Goal: Find contact information: Find contact information

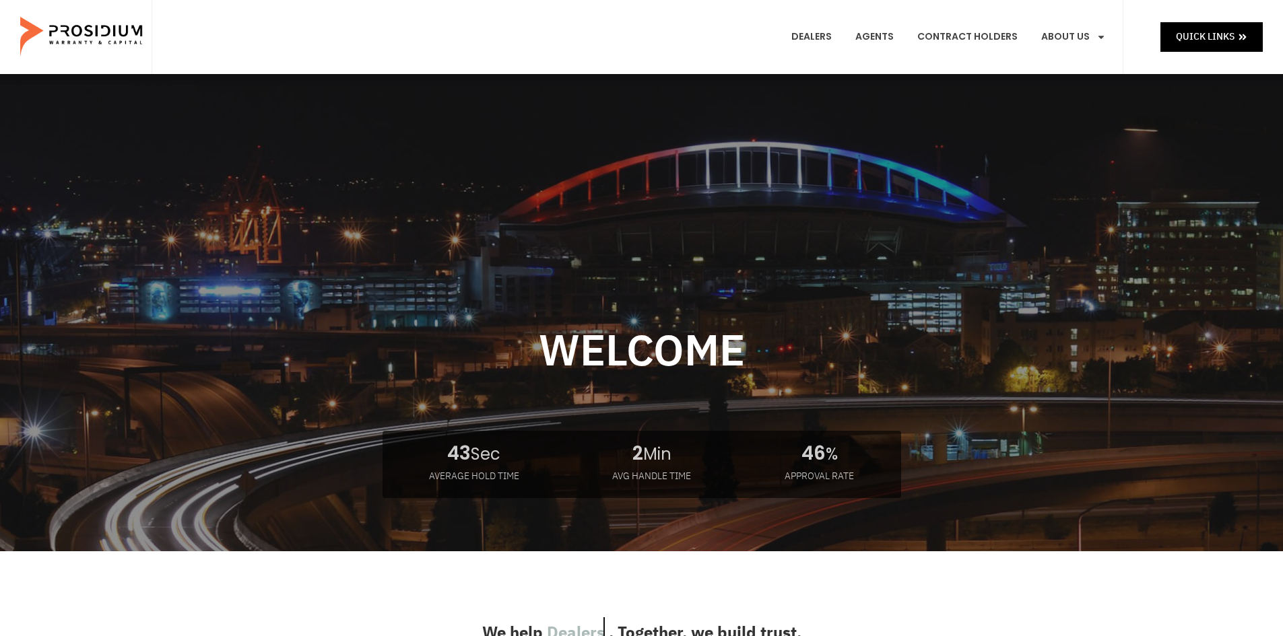
click at [642, 277] on div at bounding box center [641, 397] width 889 height 477
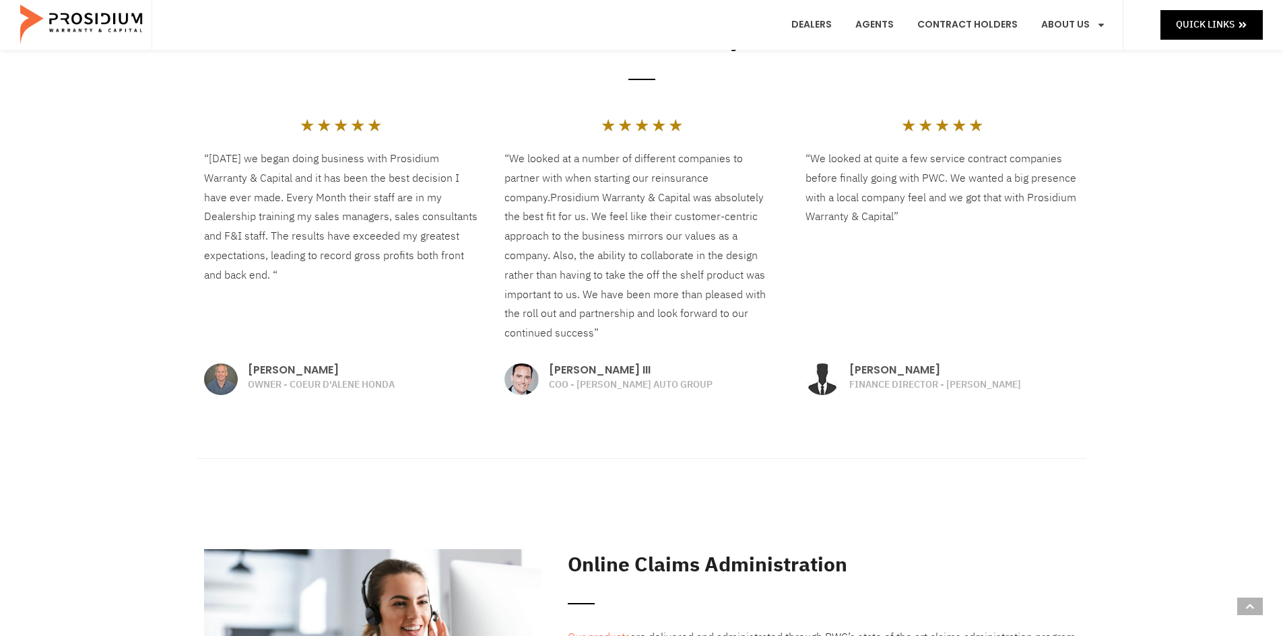
scroll to position [2354, 0]
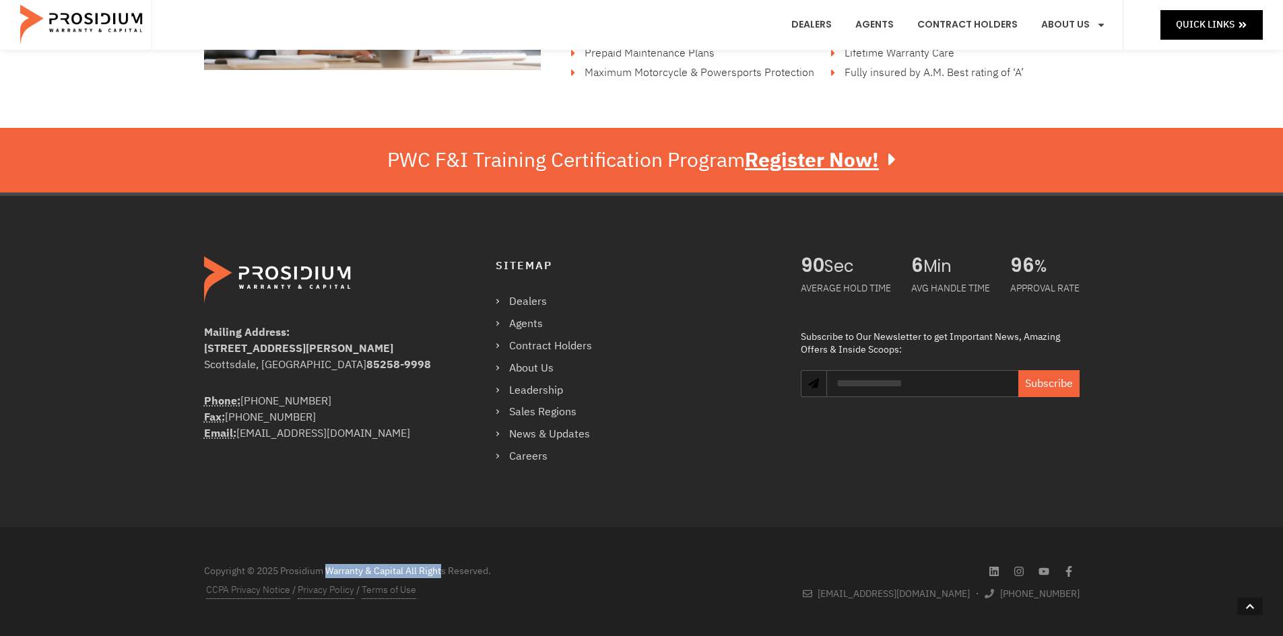
drag, startPoint x: 281, startPoint y: 572, endPoint x: 405, endPoint y: 577, distance: 124.0
click at [405, 577] on div "Copyright © 2025 Prosidium Warranty & Capital All Rights Reserved." at bounding box center [419, 571] width 431 height 14
copy div "Prosidium Warranty & Capital"
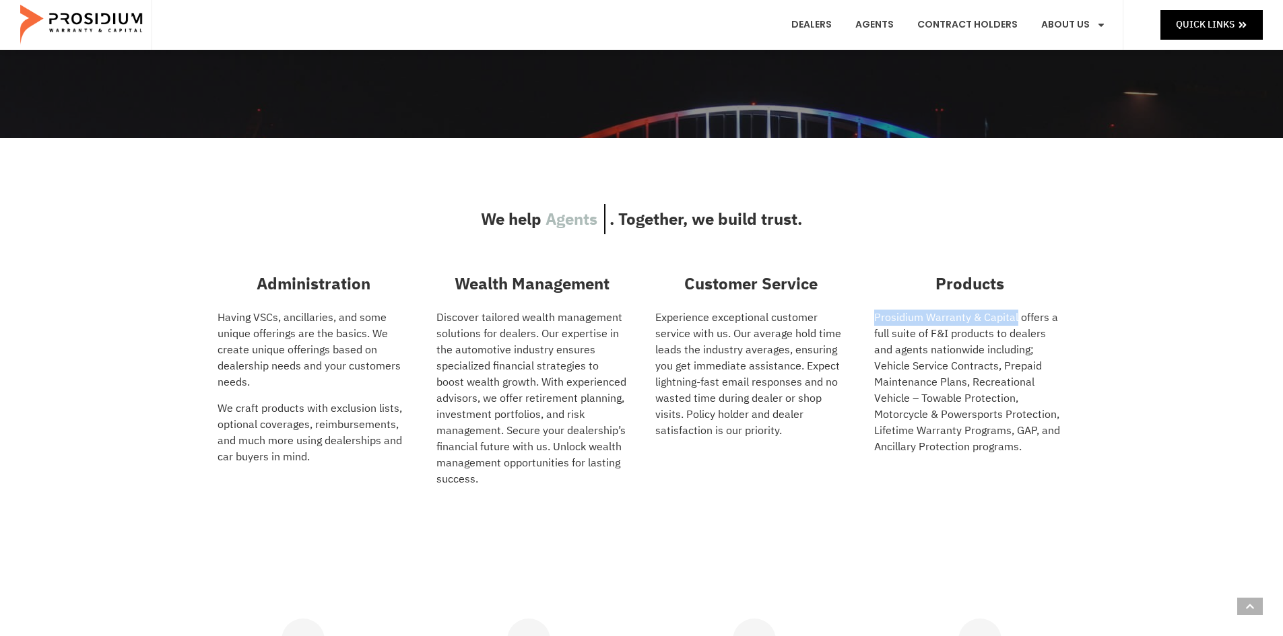
click at [1079, 255] on link "Contact Us" at bounding box center [1096, 269] width 131 height 30
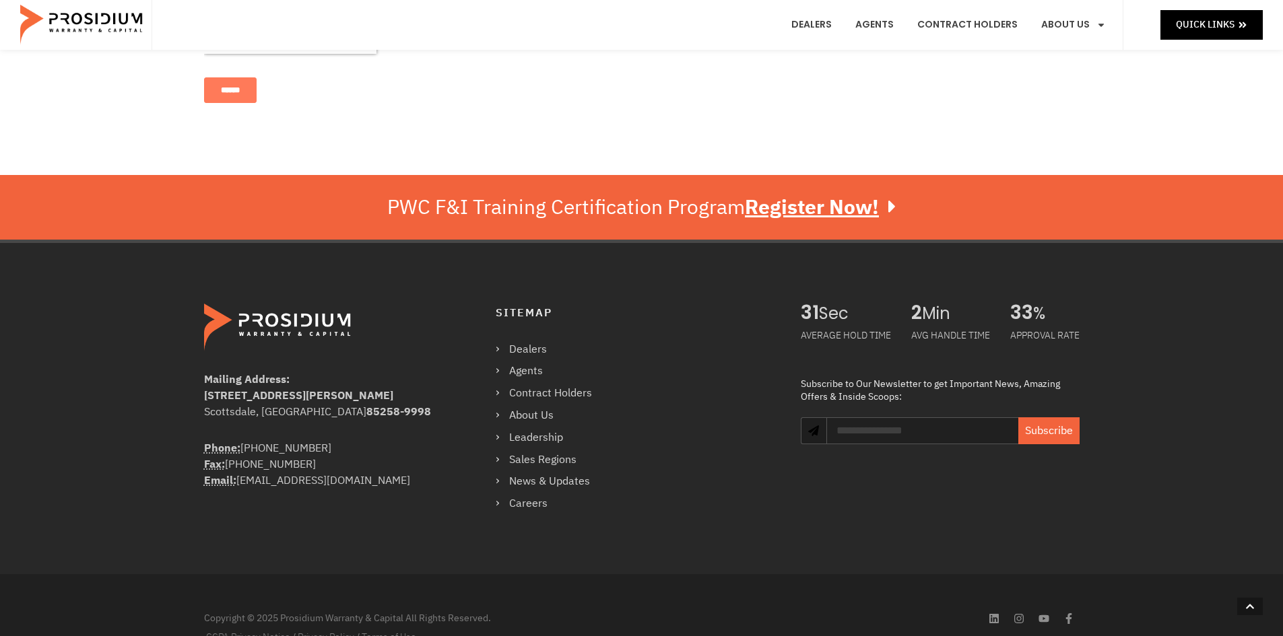
scroll to position [811, 0]
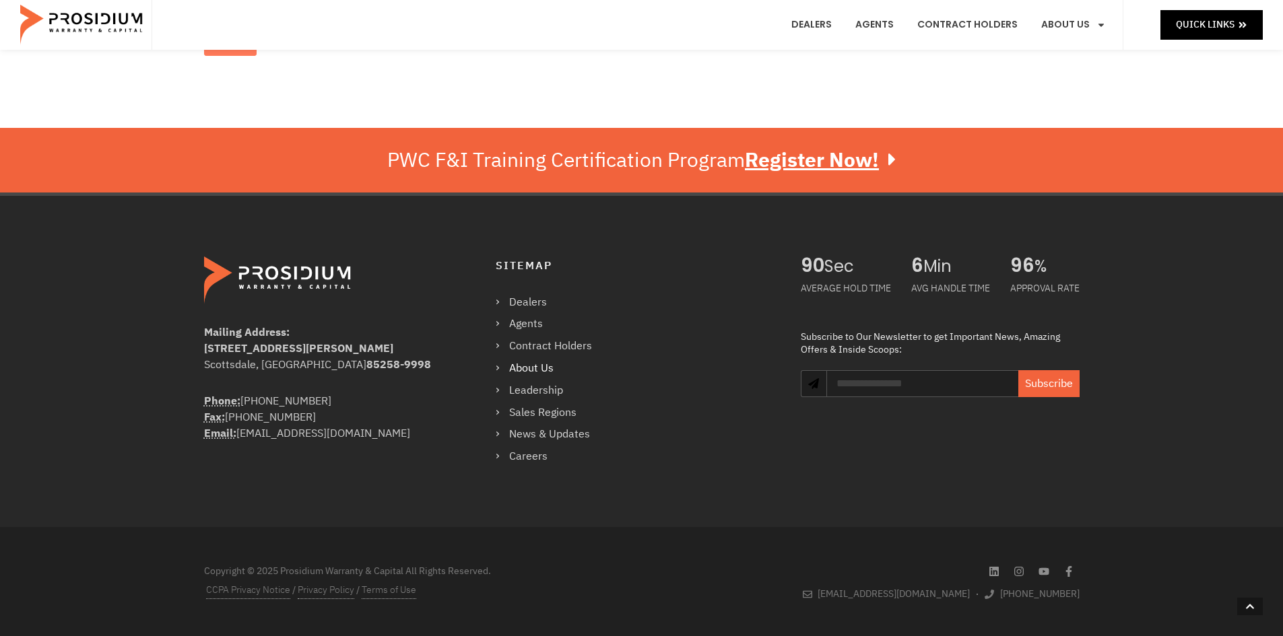
click at [534, 362] on link "About Us" at bounding box center [551, 369] width 110 height 20
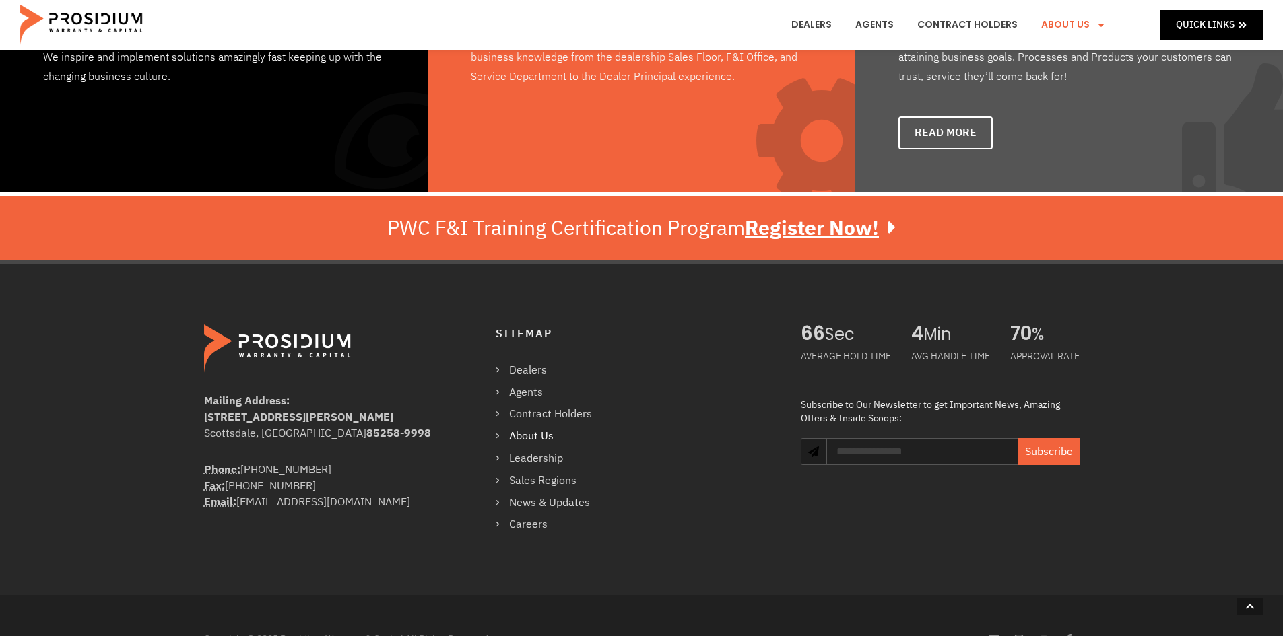
scroll to position [1028, 0]
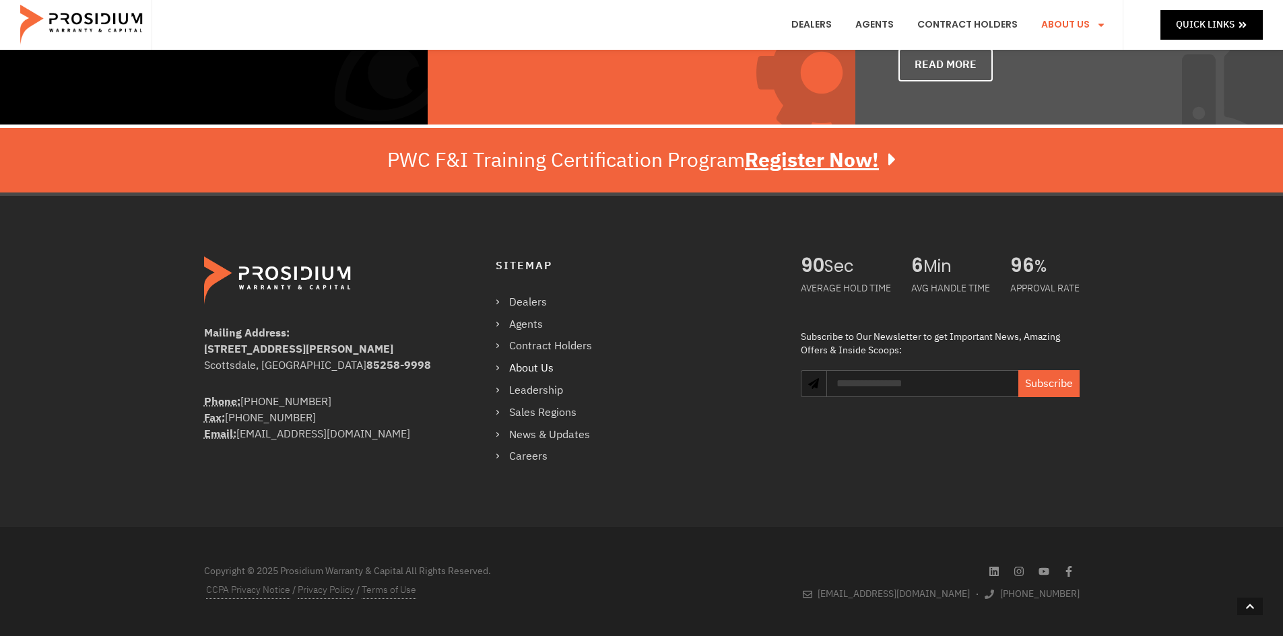
click at [638, 294] on div "Sitemap Dealers Agents Contract Holders About Us Leadership Sales Regions News …" at bounding box center [635, 362] width 278 height 210
click at [746, 467] on div "Mailing Address: 8790 E Via De Ventura #4427 Scottsdale, AZ 85258-9998 Phone: (…" at bounding box center [489, 362] width 584 height 224
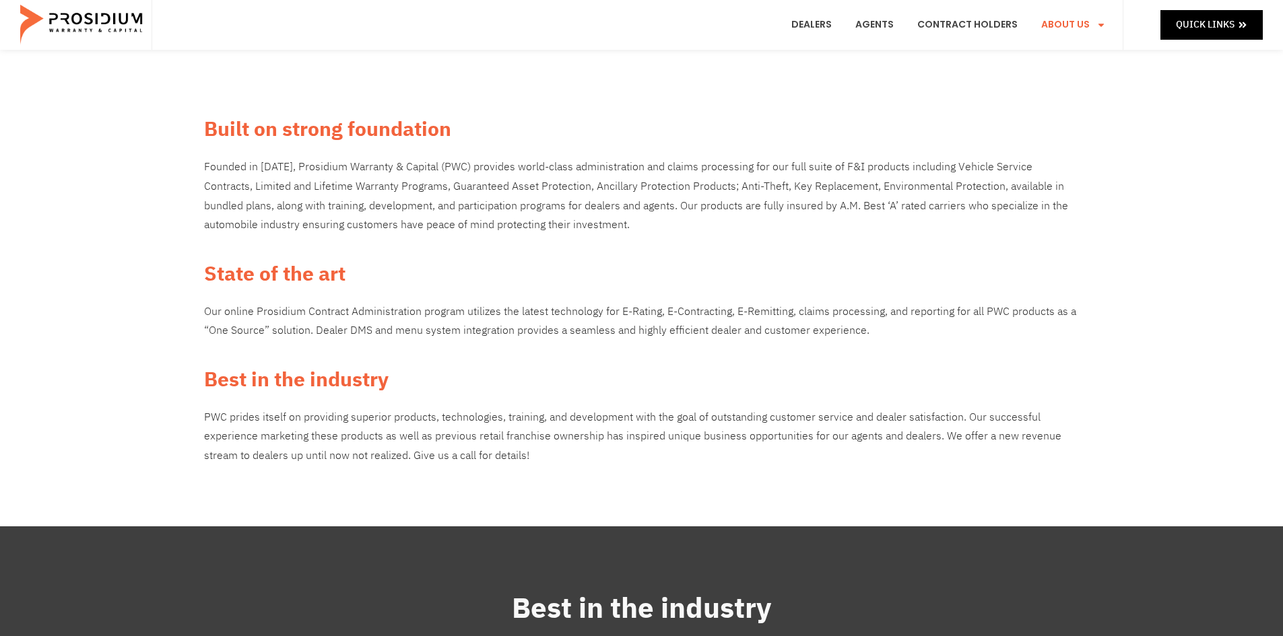
scroll to position [0, 0]
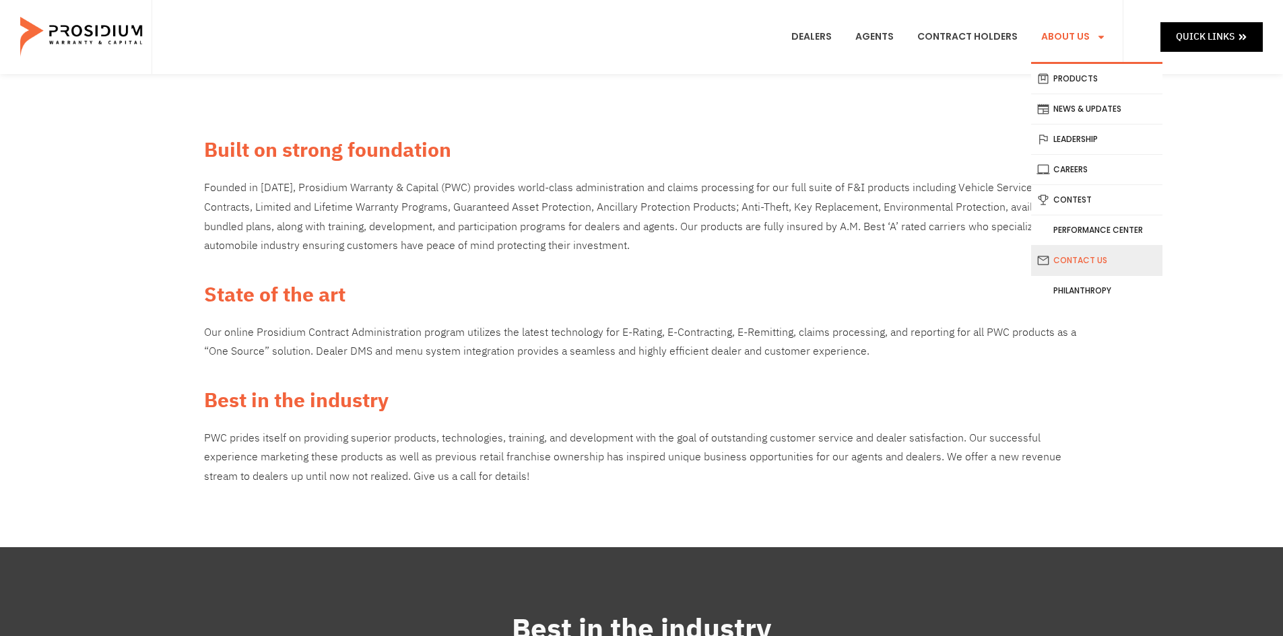
click at [1106, 262] on link "Contact Us" at bounding box center [1096, 261] width 131 height 30
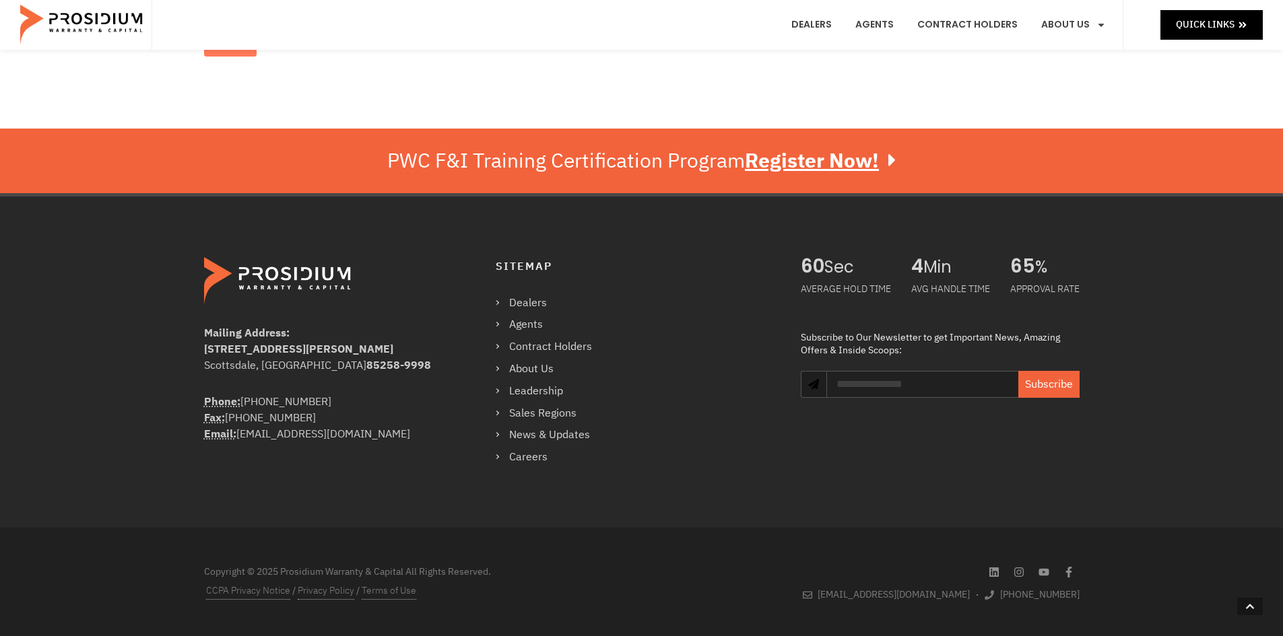
scroll to position [811, 0]
